Goal: Navigation & Orientation: Find specific page/section

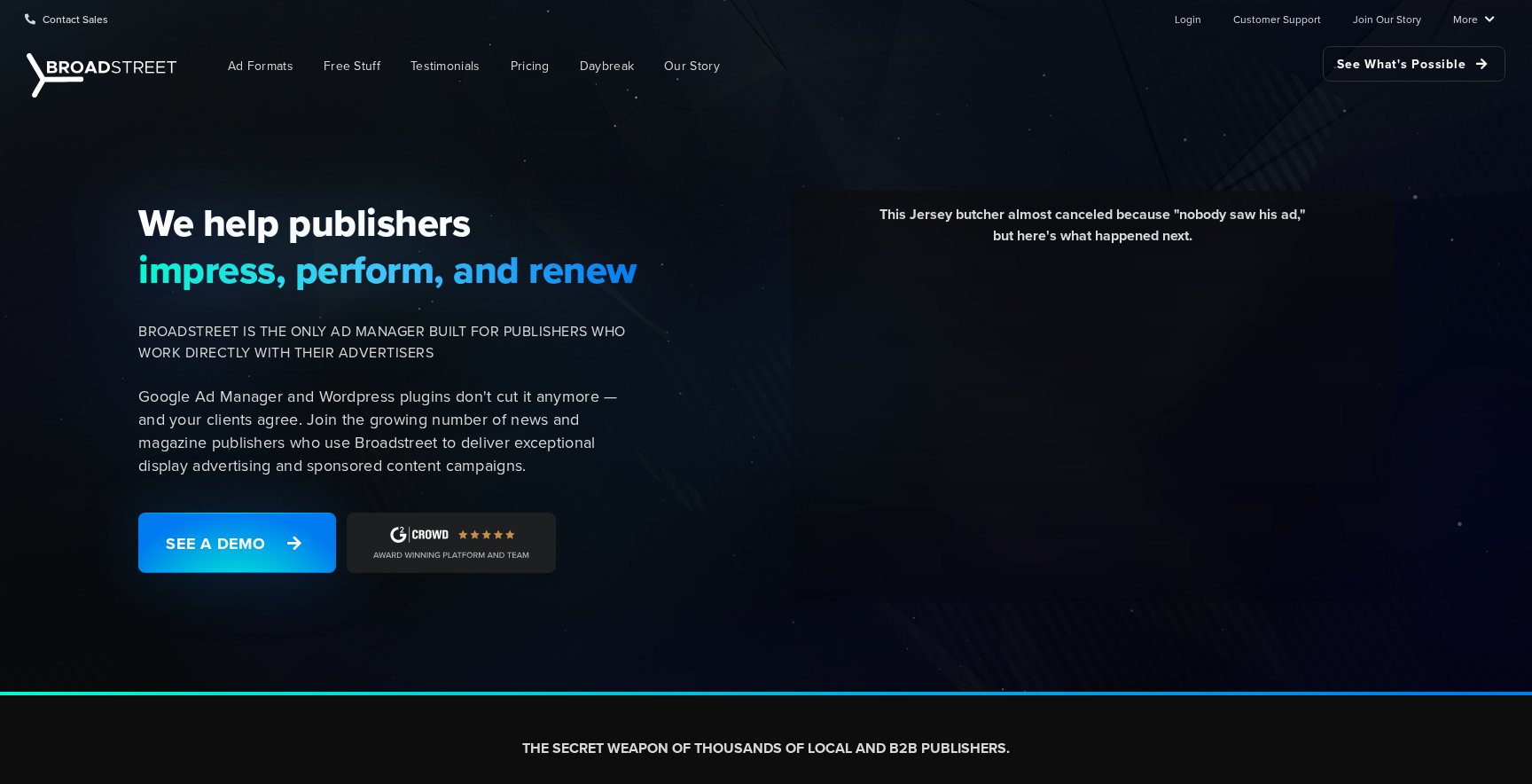
click at [759, 128] on div "We help publishers impress, perform, and renew [PERSON_NAME] IS THE ONLY AD MAN…" at bounding box center [766, 398] width 1532 height 593
click at [606, 72] on span "Daybreak" at bounding box center [607, 66] width 54 height 19
